Goal: Information Seeking & Learning: Learn about a topic

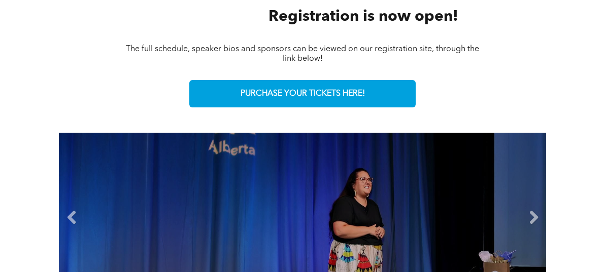
scroll to position [558, 0]
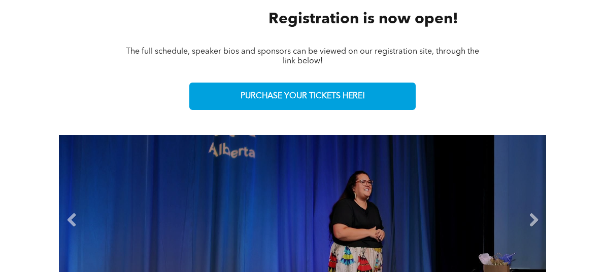
click at [286, 184] on li "Slide title Write your caption here Button" at bounding box center [302, 224] width 487 height 178
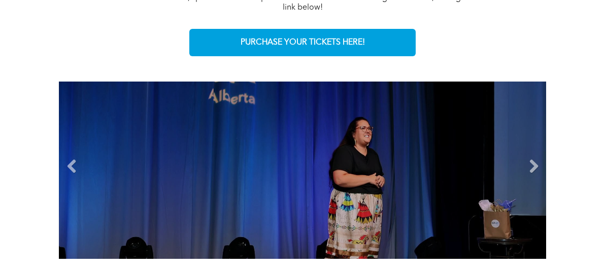
scroll to position [659, 0]
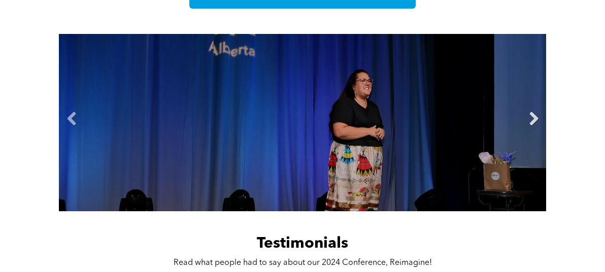
click at [541, 112] on link "Next" at bounding box center [533, 119] width 15 height 15
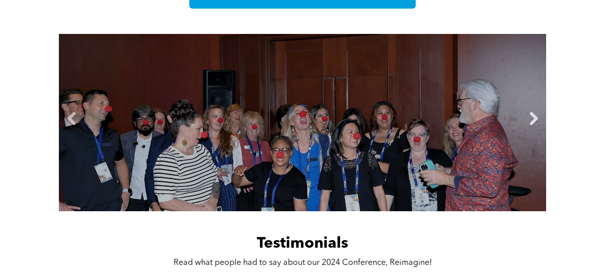
click at [541, 112] on link "Next" at bounding box center [533, 119] width 15 height 15
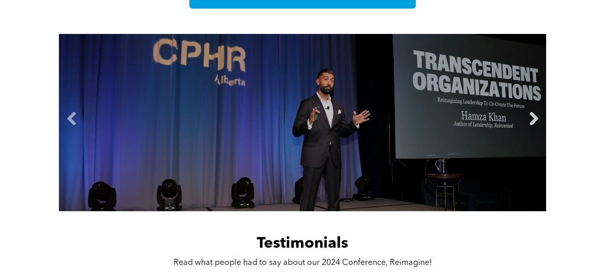
click at [541, 112] on link "Next" at bounding box center [533, 119] width 15 height 15
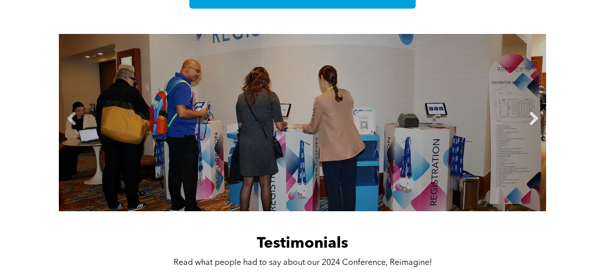
click at [541, 112] on link "Next" at bounding box center [533, 119] width 15 height 15
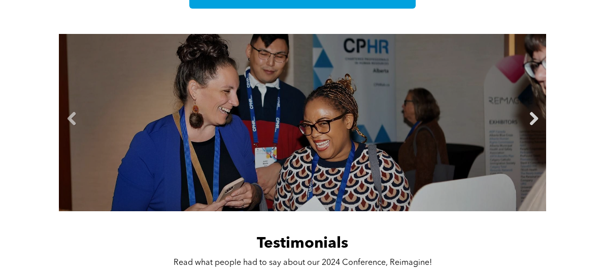
click at [541, 112] on link "Next" at bounding box center [533, 119] width 15 height 15
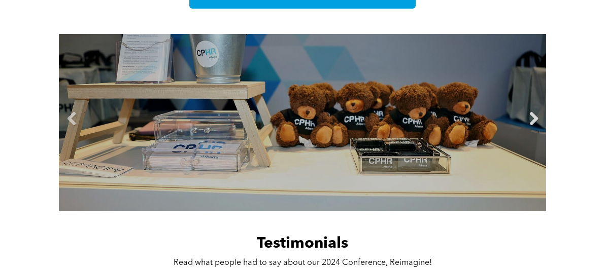
click at [541, 112] on link "Next" at bounding box center [533, 119] width 15 height 15
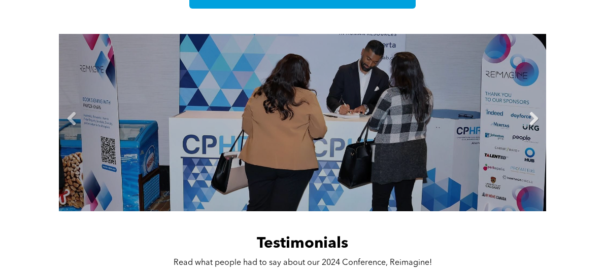
click at [541, 112] on link "Next" at bounding box center [533, 119] width 15 height 15
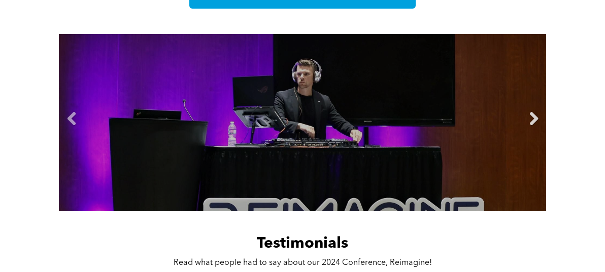
click at [541, 112] on link "Next" at bounding box center [533, 119] width 15 height 15
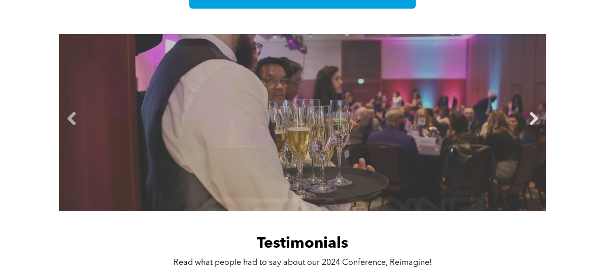
click at [541, 112] on link "Next" at bounding box center [533, 119] width 15 height 15
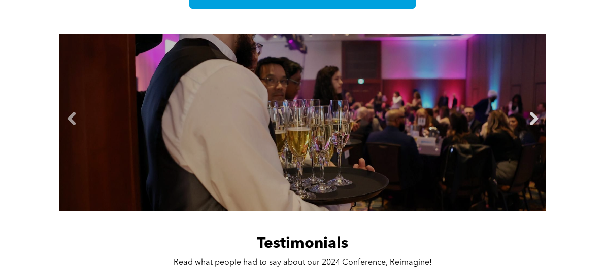
click at [541, 112] on link "Next" at bounding box center [533, 119] width 15 height 15
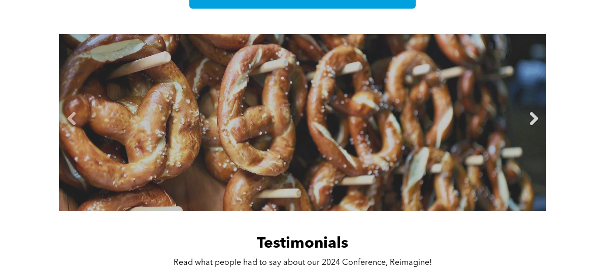
click at [541, 112] on link "Next" at bounding box center [533, 119] width 15 height 15
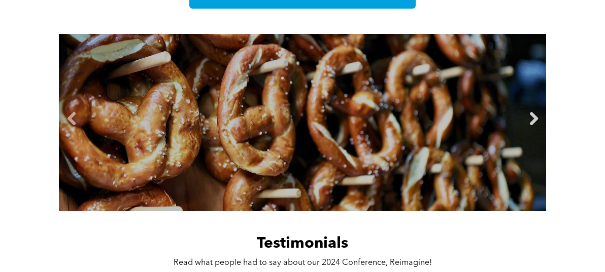
click at [541, 112] on link "Next" at bounding box center [533, 119] width 15 height 15
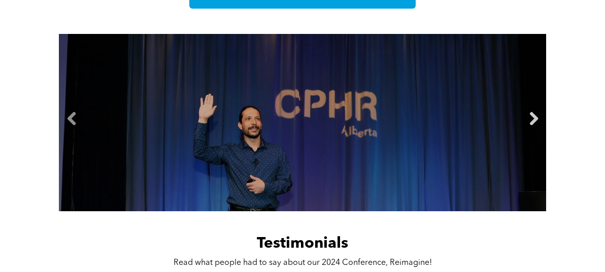
click at [541, 112] on link "Next" at bounding box center [533, 119] width 15 height 15
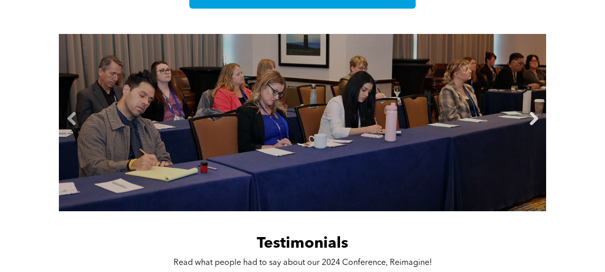
click at [541, 112] on link "Next" at bounding box center [533, 119] width 15 height 15
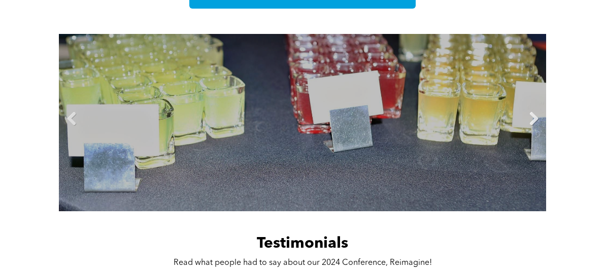
click at [541, 112] on link "Next" at bounding box center [533, 119] width 15 height 15
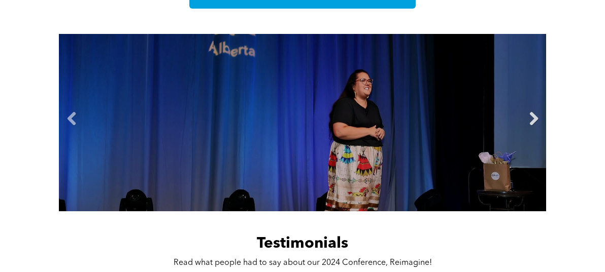
click at [541, 112] on link "Next" at bounding box center [533, 119] width 15 height 15
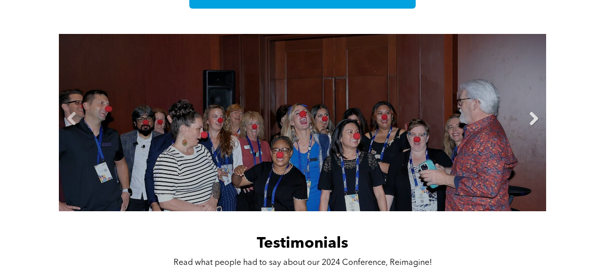
click at [541, 112] on link "Next" at bounding box center [533, 119] width 15 height 15
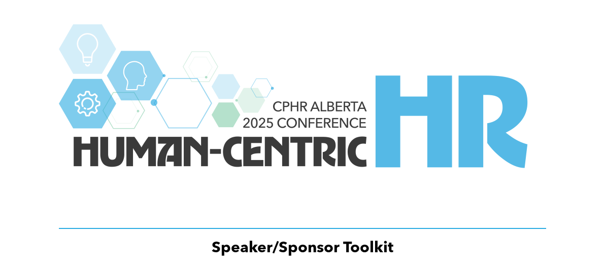
scroll to position [1623, 0]
